Goal: Check status: Check status

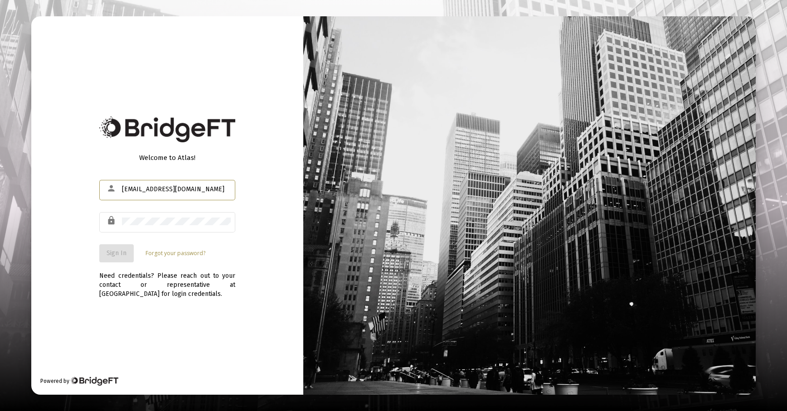
type input "[EMAIL_ADDRESS][DOMAIN_NAME]"
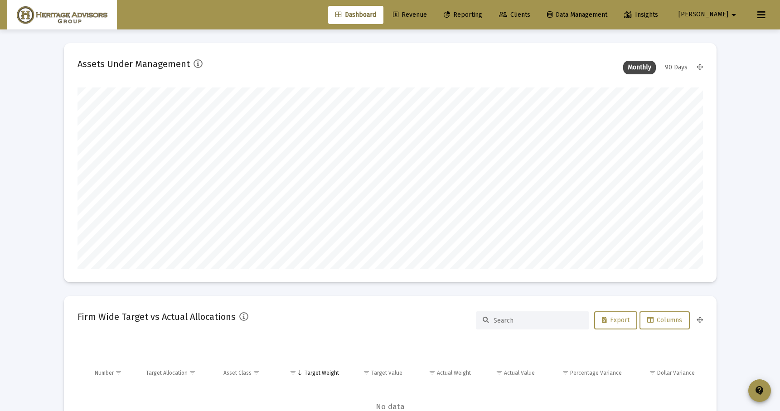
scroll to position [181, 337]
type input "[DATE]"
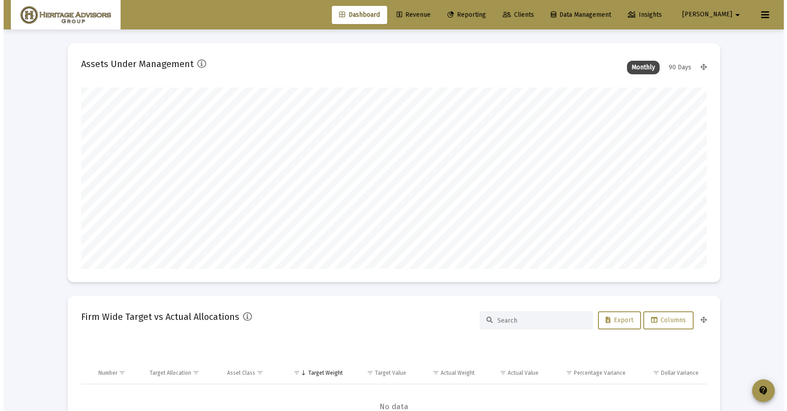
scroll to position [181, 292]
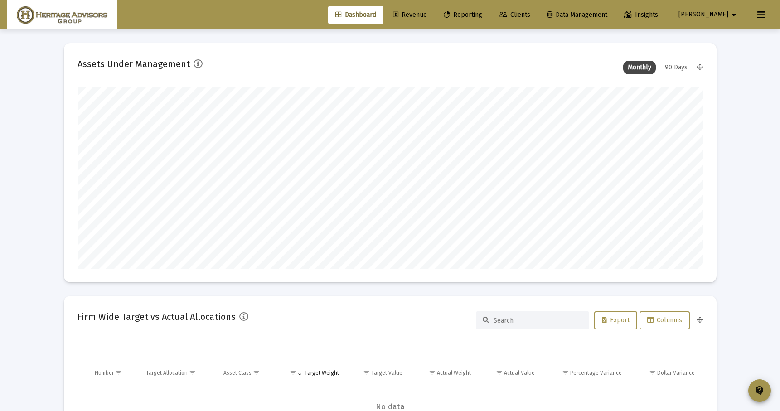
click at [489, 20] on link "Reporting" at bounding box center [462, 15] width 53 height 18
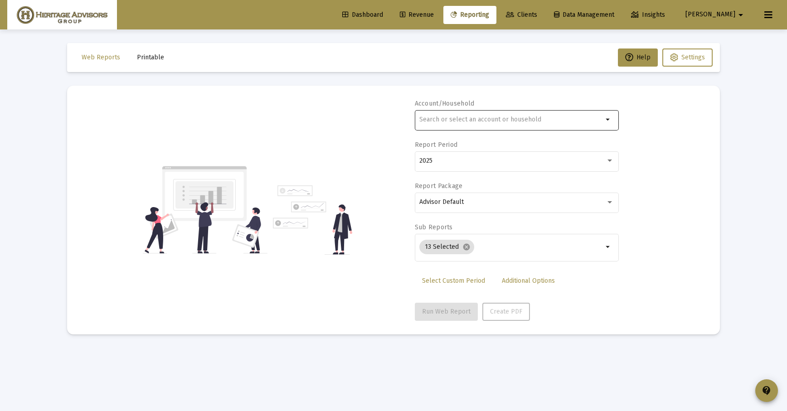
click at [468, 118] on input "text" at bounding box center [510, 119] width 183 height 7
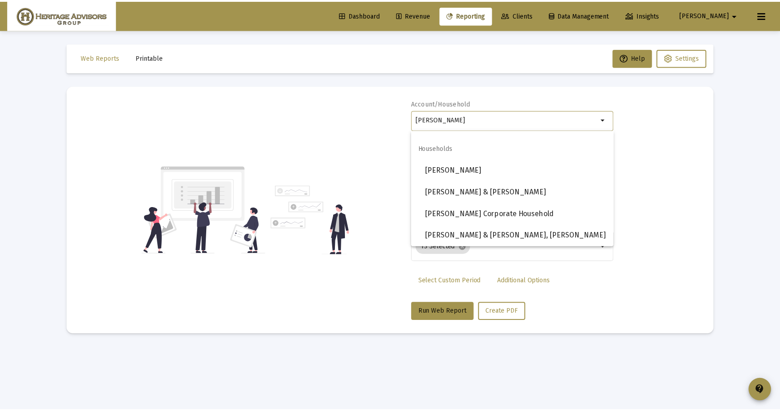
scroll to position [246, 0]
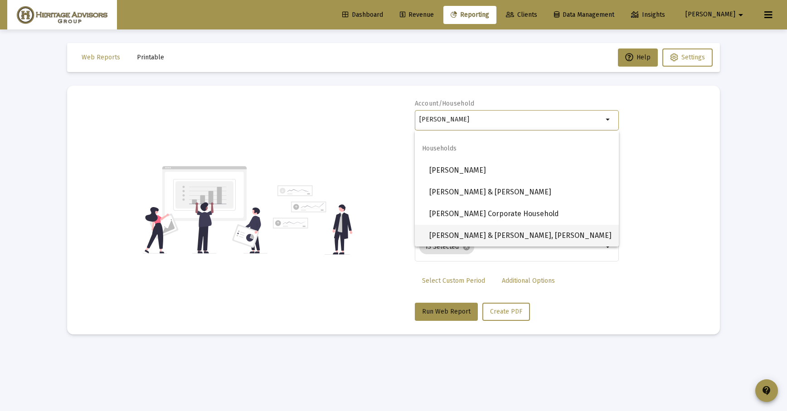
click at [493, 235] on span "[PERSON_NAME] & [PERSON_NAME], [PERSON_NAME]" at bounding box center [520, 236] width 182 height 22
type input "[PERSON_NAME] & [PERSON_NAME], [PERSON_NAME]"
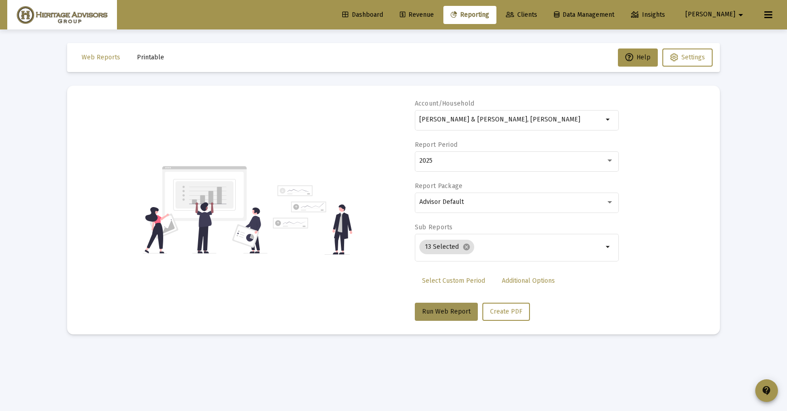
click at [465, 306] on button "Run Web Report" at bounding box center [446, 312] width 63 height 18
select select "View all"
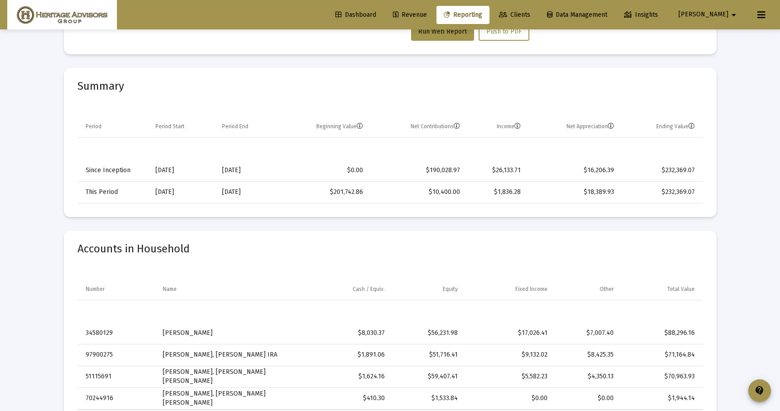
scroll to position [0, 0]
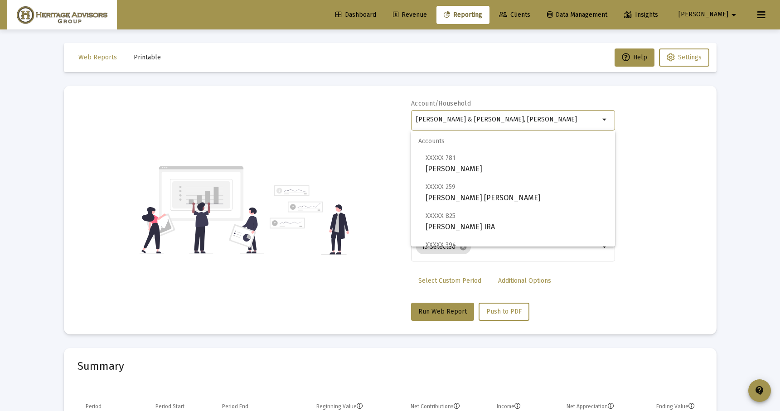
drag, startPoint x: 562, startPoint y: 120, endPoint x: 398, endPoint y: 120, distance: 163.6
click at [398, 120] on div "Account/[PERSON_NAME] & [PERSON_NAME], [PERSON_NAME] arrow_drop_down Report Per…" at bounding box center [389, 210] width 625 height 222
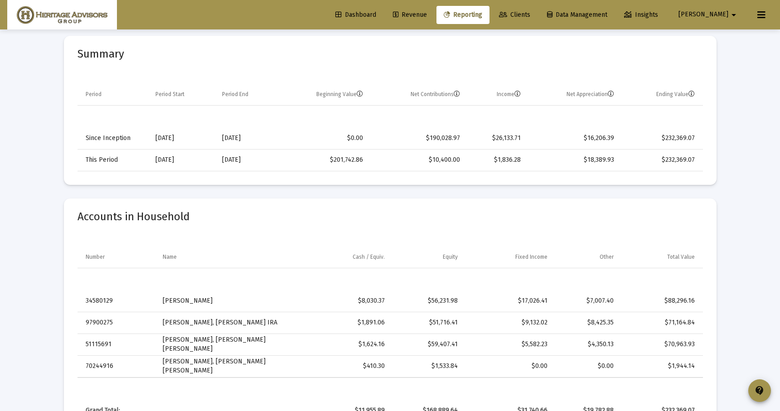
scroll to position [126, 0]
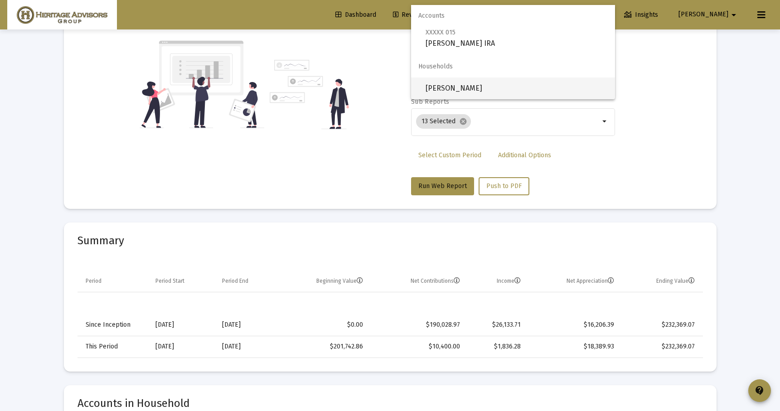
click at [459, 90] on span "[PERSON_NAME]" at bounding box center [516, 88] width 182 height 22
type input "[PERSON_NAME]"
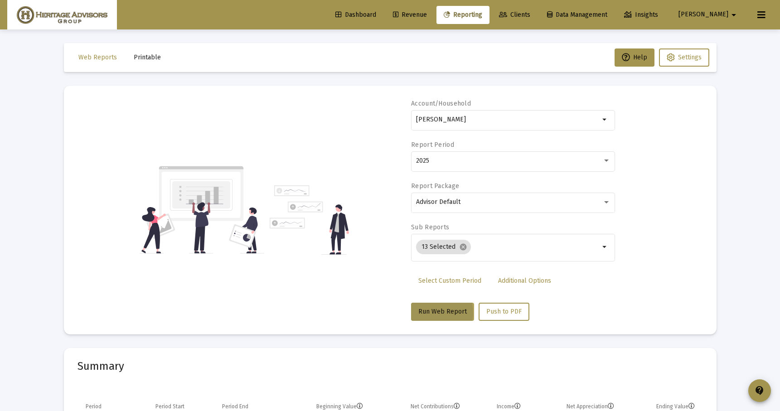
click at [425, 313] on span "Run Web Report" at bounding box center [442, 312] width 48 height 8
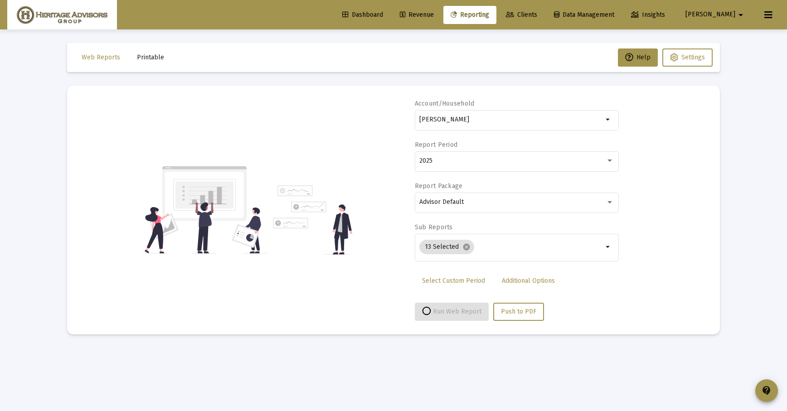
select select "View all"
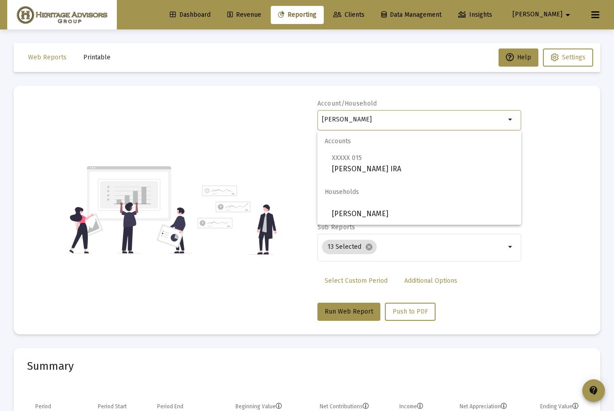
drag, startPoint x: 405, startPoint y: 118, endPoint x: 281, endPoint y: 116, distance: 124.2
click at [281, 116] on div "Account/[PERSON_NAME] Household arrow_drop_down Report Period 2025 Report Packa…" at bounding box center [307, 210] width 560 height 222
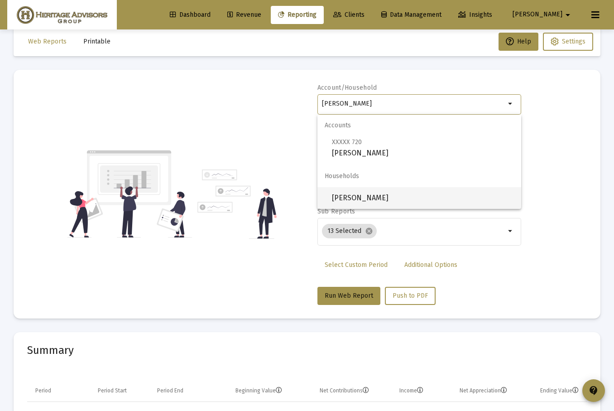
click at [399, 201] on span "[PERSON_NAME]" at bounding box center [423, 198] width 182 height 22
type input "[PERSON_NAME]"
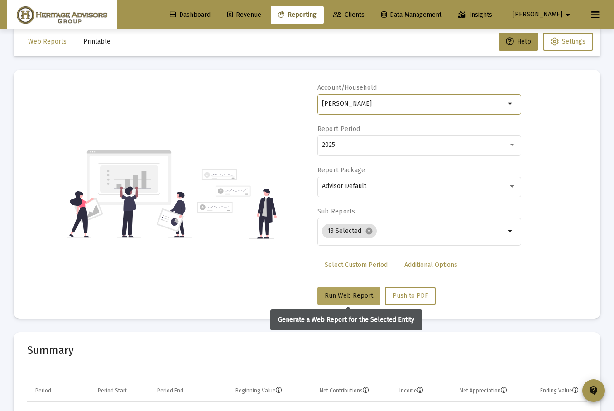
click at [348, 297] on span "Run Web Report" at bounding box center [349, 296] width 48 height 8
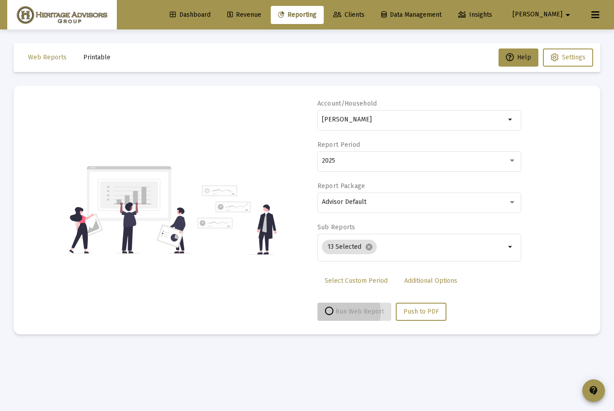
scroll to position [0, 0]
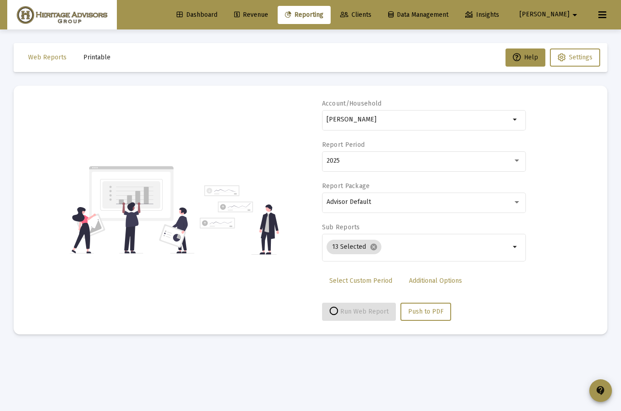
select select "View all"
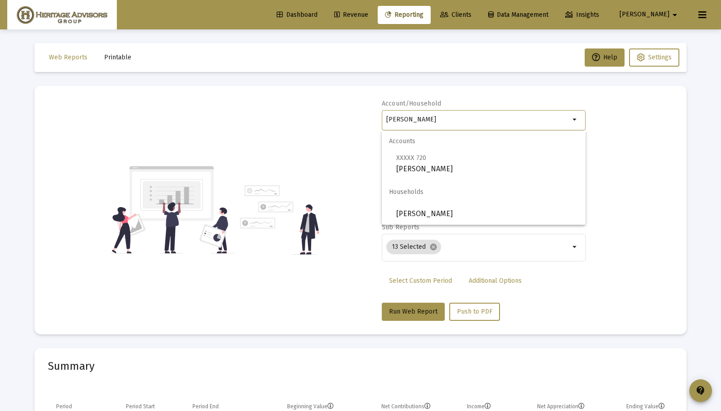
drag, startPoint x: 461, startPoint y: 121, endPoint x: 348, endPoint y: 120, distance: 112.8
click at [348, 120] on div "Account/[PERSON_NAME] arrow_drop_down Report Period 2025 Report Package Advisor…" at bounding box center [360, 210] width 625 height 222
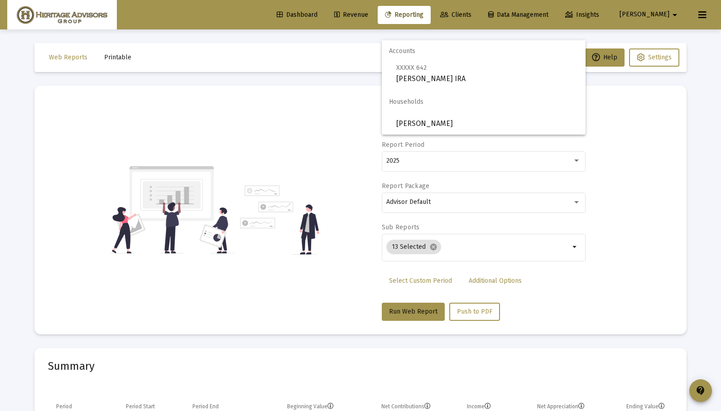
scroll to position [90, 0]
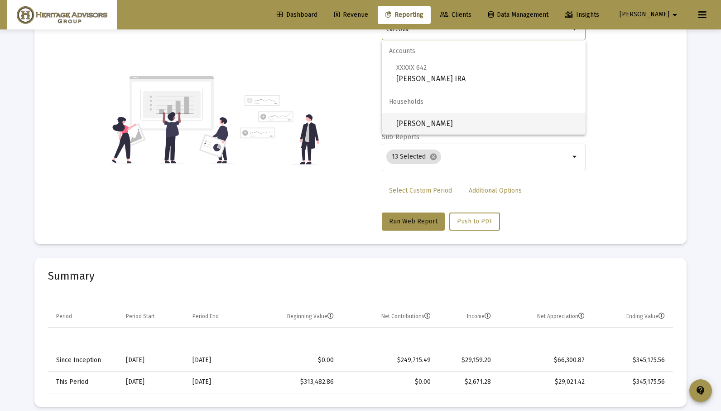
click at [475, 124] on span "[PERSON_NAME]" at bounding box center [487, 124] width 182 height 22
type input "[PERSON_NAME]"
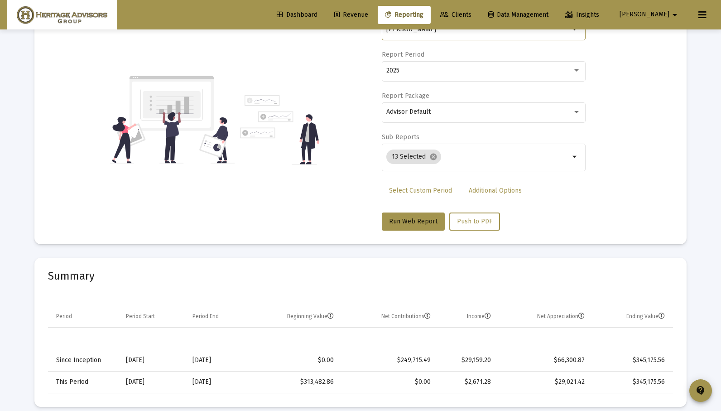
click at [415, 223] on span "Run Web Report" at bounding box center [413, 221] width 48 height 8
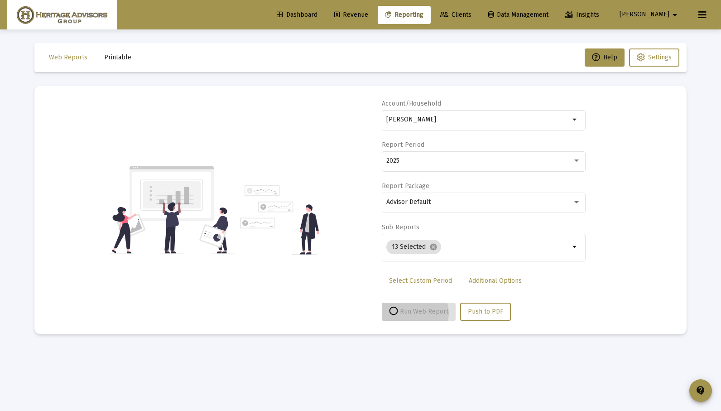
scroll to position [0, 0]
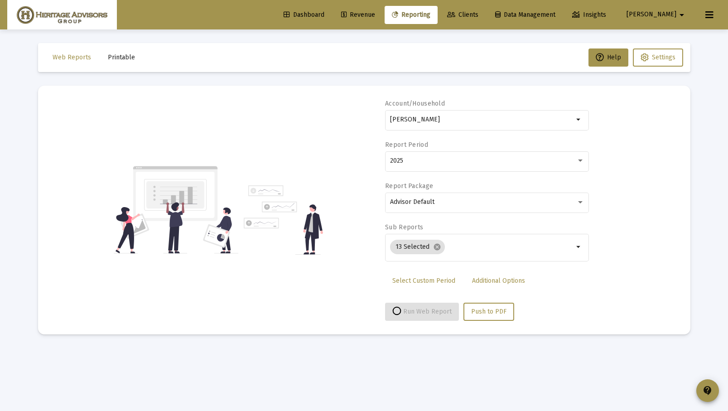
select select "View all"
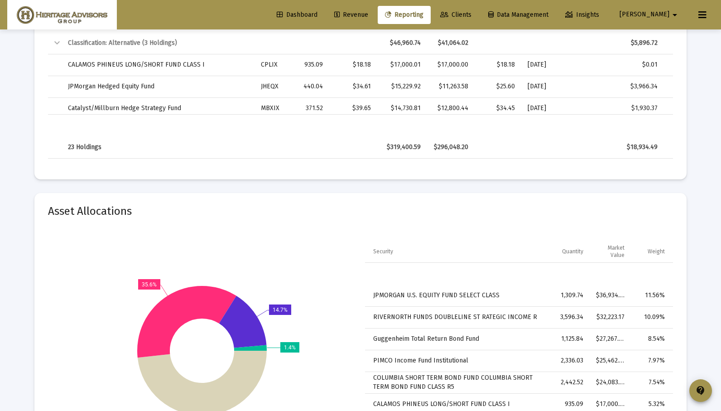
scroll to position [2425, 0]
